Goal: Find specific page/section: Find specific page/section

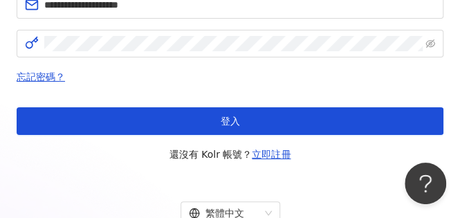
drag, startPoint x: 241, startPoint y: 118, endPoint x: 252, endPoint y: 105, distance: 17.2
click at [241, 118] on button "登入" at bounding box center [230, 121] width 427 height 28
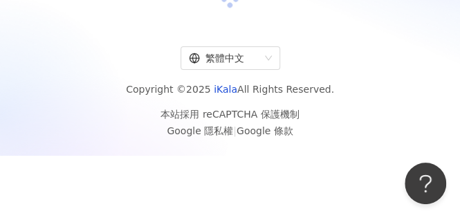
scroll to position [277, 0]
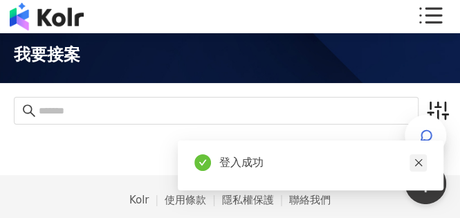
click at [420, 163] on icon "close" at bounding box center [418, 163] width 10 height 10
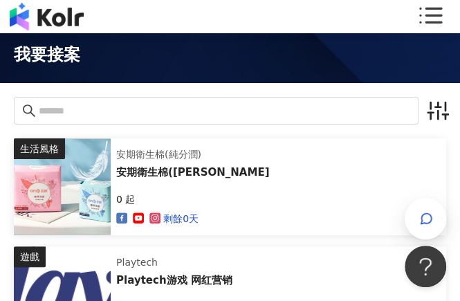
click at [451, 117] on div at bounding box center [230, 110] width 460 height 55
click at [438, 110] on icon "button" at bounding box center [438, 111] width 22 height 22
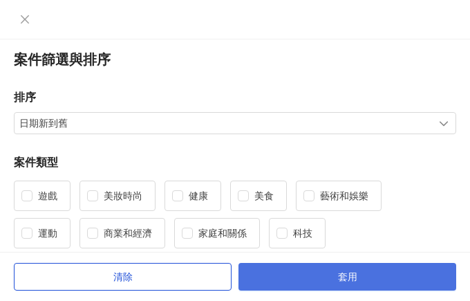
click at [335, 217] on button "套用" at bounding box center [348, 277] width 218 height 28
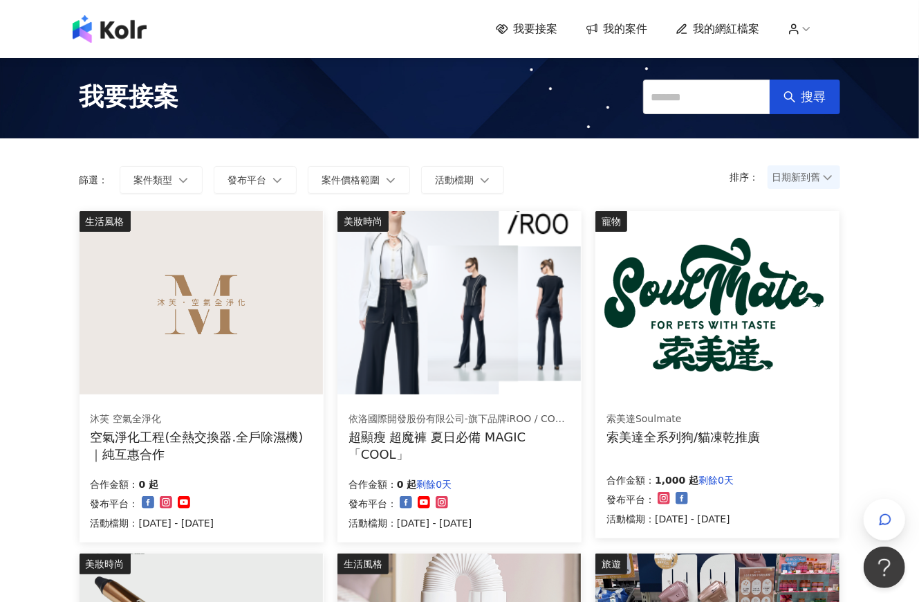
click at [459, 167] on span "日期新到舊" at bounding box center [803, 177] width 63 height 21
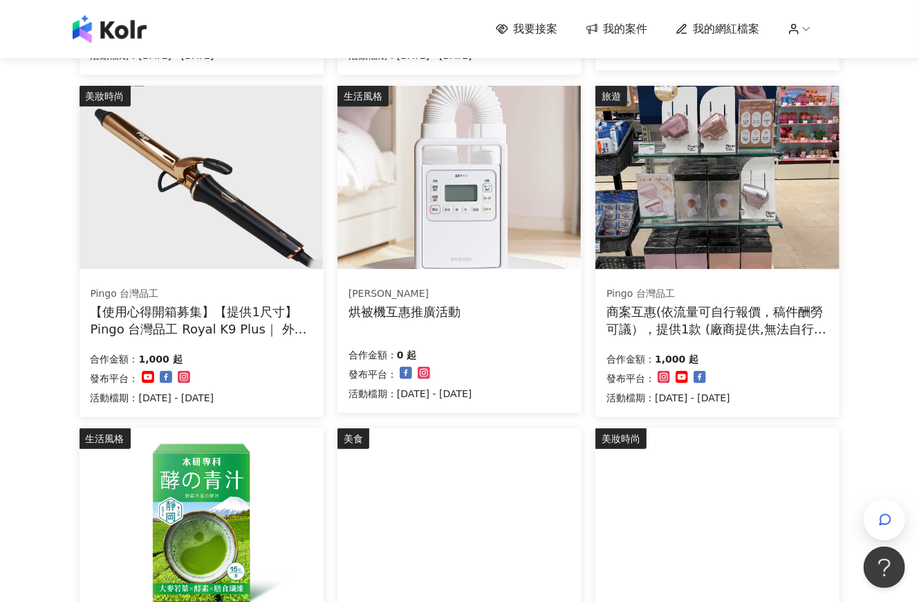
scroll to position [882, 0]
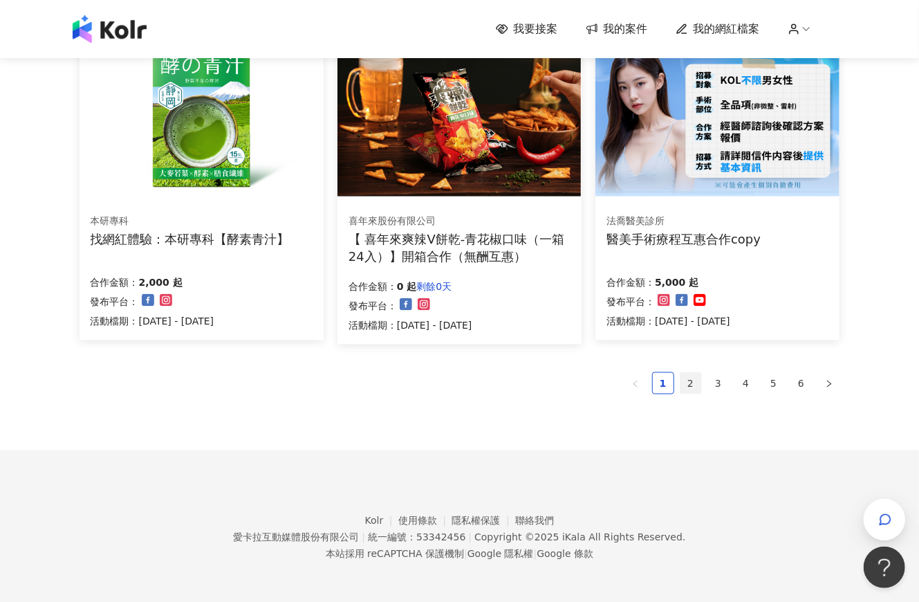
click at [459, 217] on link "2" at bounding box center [690, 383] width 21 height 21
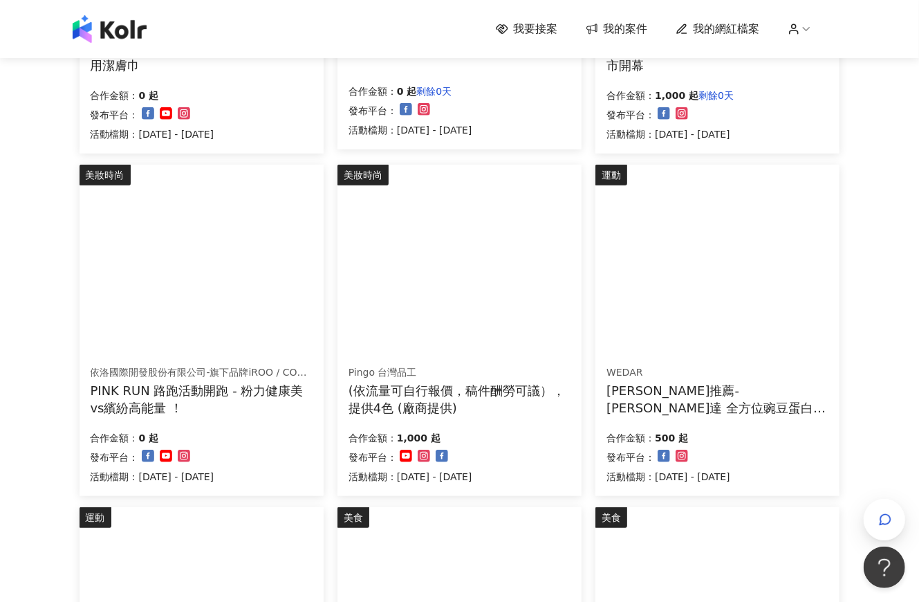
scroll to position [691, 0]
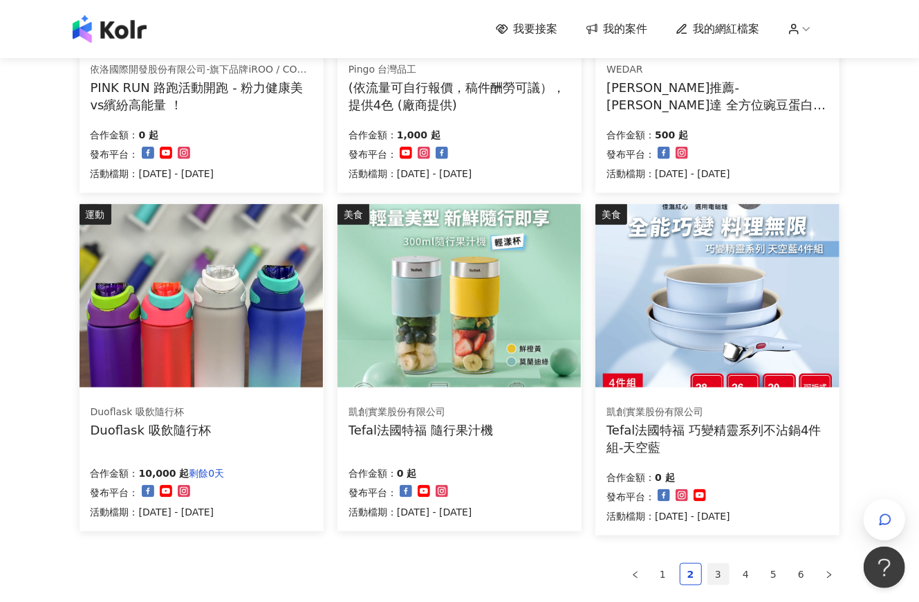
click at [459, 217] on link "3" at bounding box center [718, 574] width 21 height 21
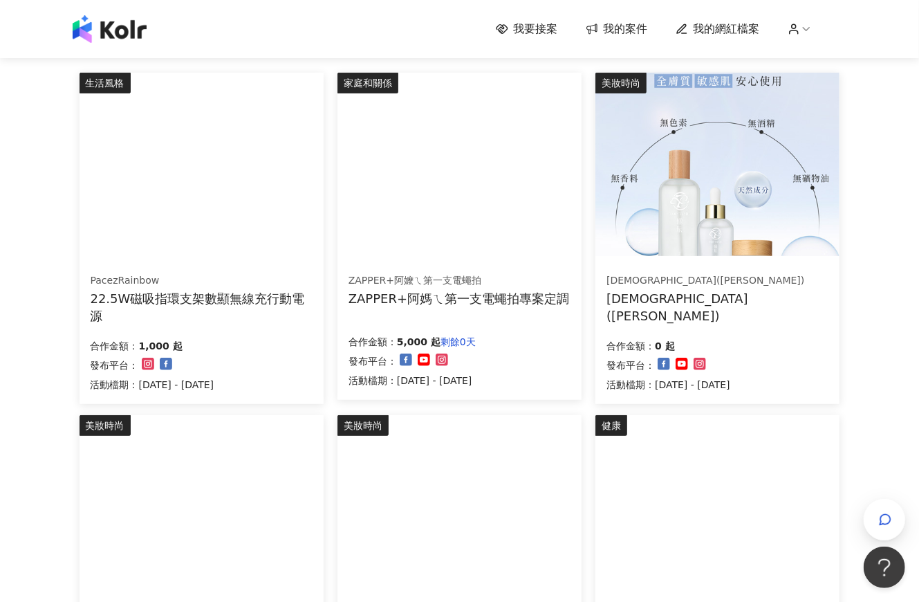
scroll to position [0, 0]
